Goal: Use online tool/utility

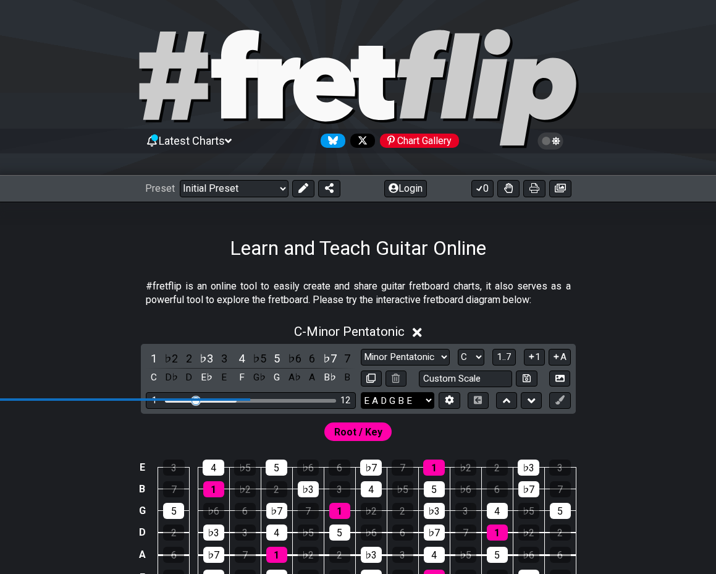
click at [394, 400] on select "E A D G B E E A D G B E E A D G B E B E A D F♯ B A D G C E A D A D G B E E♭ A♭ …" at bounding box center [398, 400] width 74 height 17
click at [448, 401] on icon at bounding box center [450, 400] width 9 height 9
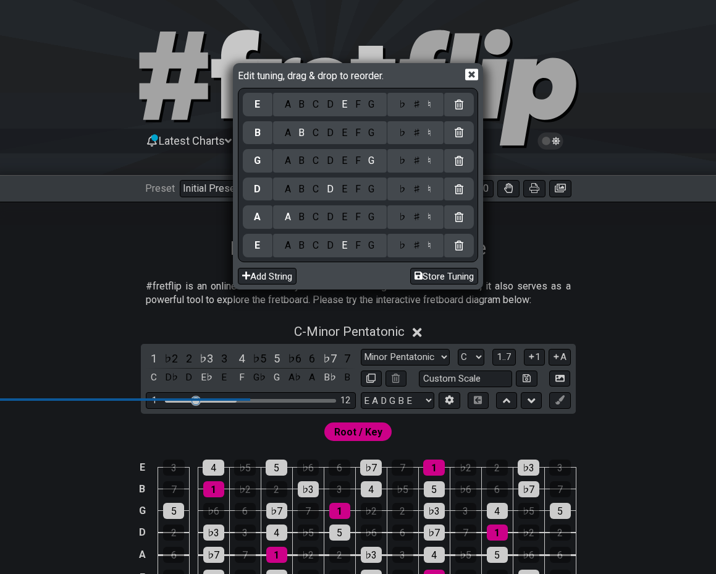
click at [328, 245] on div "D" at bounding box center [330, 246] width 15 height 14
click at [337, 190] on div "E" at bounding box center [344, 189] width 14 height 14
click at [285, 163] on div "A" at bounding box center [288, 161] width 14 height 14
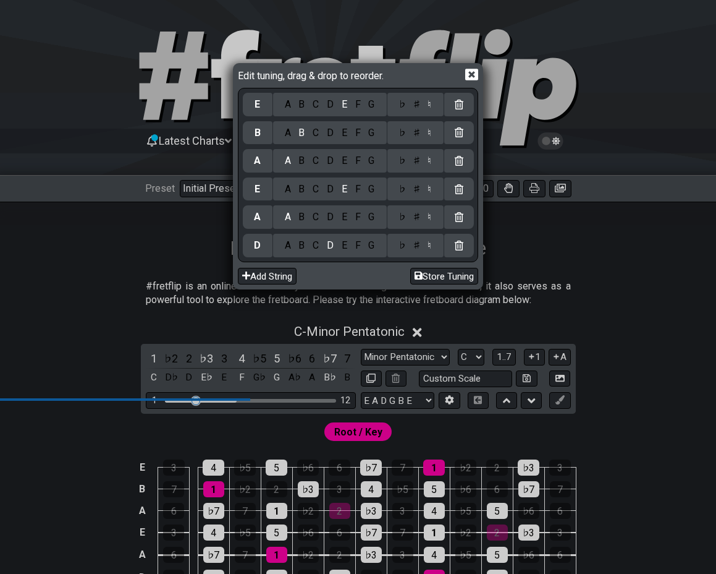
click at [312, 133] on div "C" at bounding box center [316, 133] width 14 height 14
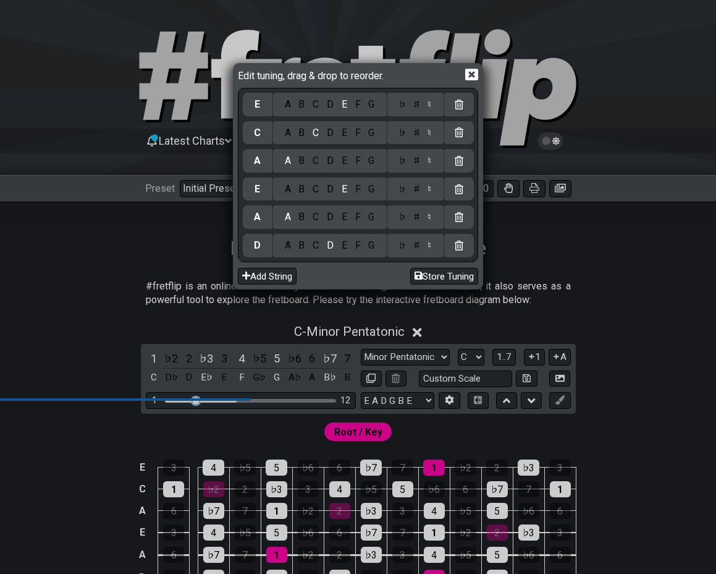
click at [417, 132] on div "♯" at bounding box center [416, 133] width 15 height 14
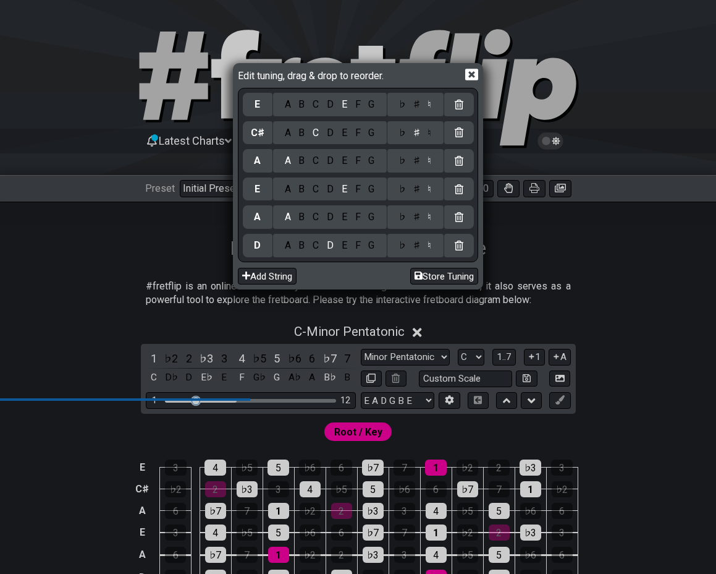
click at [561, 167] on div "Edit tuning, drag & drop to reorder. E A B C D E F G ♭ ♯ ♮ C♯ A B C D E F G ♭ ♯…" at bounding box center [358, 287] width 716 height 574
click at [456, 276] on button "Store Tuning" at bounding box center [444, 276] width 68 height 17
click at [477, 75] on icon at bounding box center [471, 74] width 13 height 13
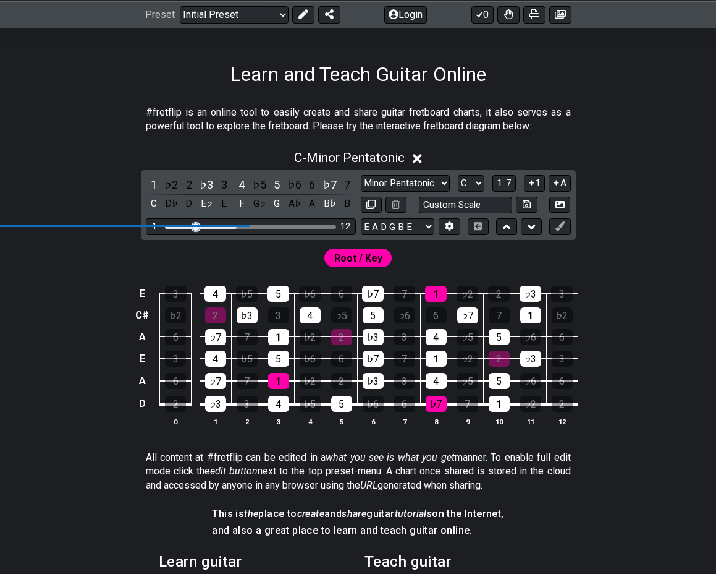
scroll to position [175, 0]
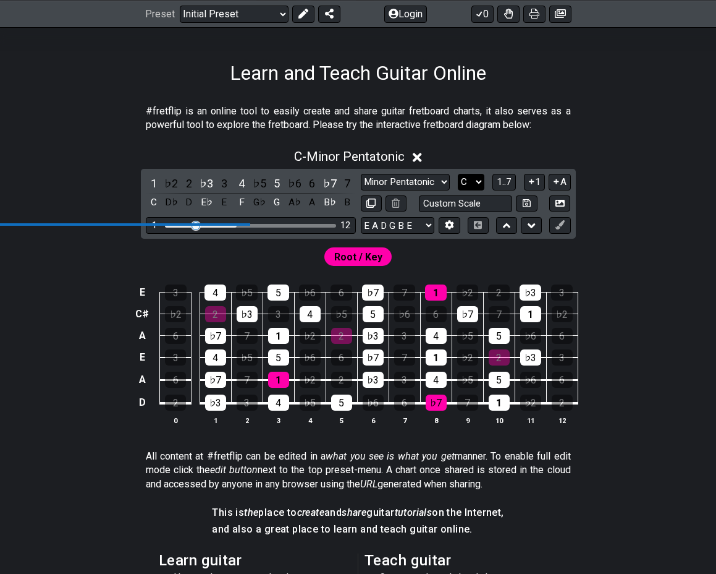
click at [472, 181] on select "A♭ A A♯ B♭ B C C♯ D♭ D D♯ E♭ E F F♯ G♭ G G♯" at bounding box center [471, 182] width 27 height 17
select select "F#"
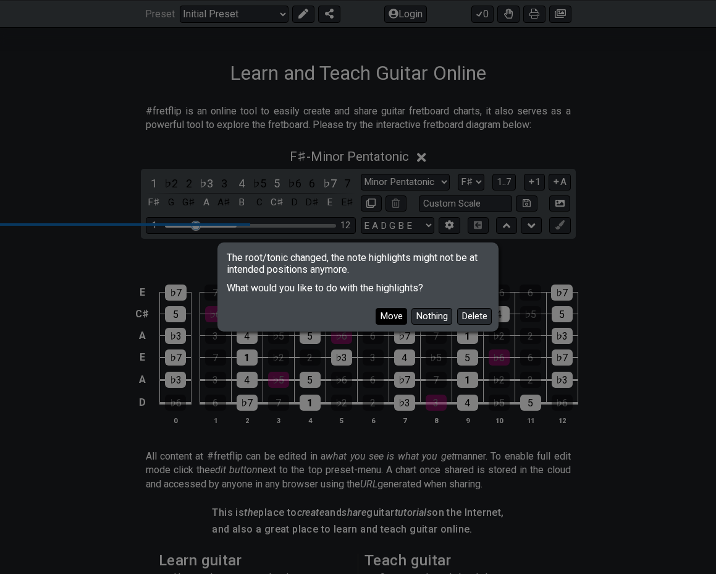
click at [387, 318] on button "Move" at bounding box center [392, 316] width 32 height 17
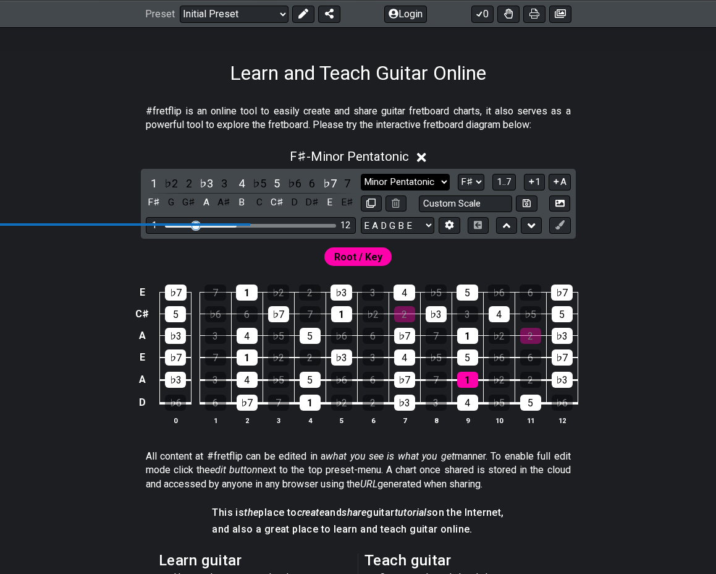
click at [405, 183] on select "Minor Pentatonic Click to edit Minor Pentatonic Major Pentatonic Minor Blues Ma…" at bounding box center [405, 182] width 89 height 17
select select "Minor / Aeolian"
